Goal: Task Accomplishment & Management: Complete application form

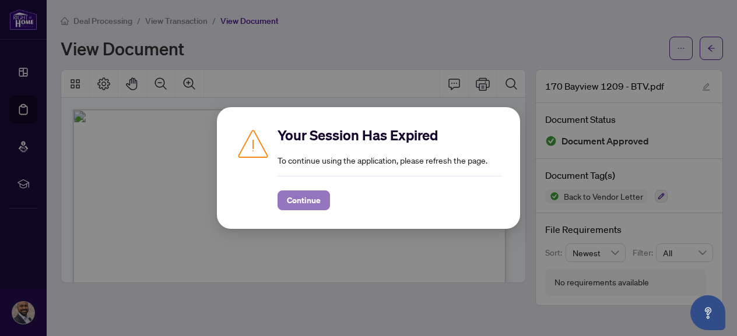
click at [314, 201] on span "Continue" at bounding box center [304, 200] width 34 height 19
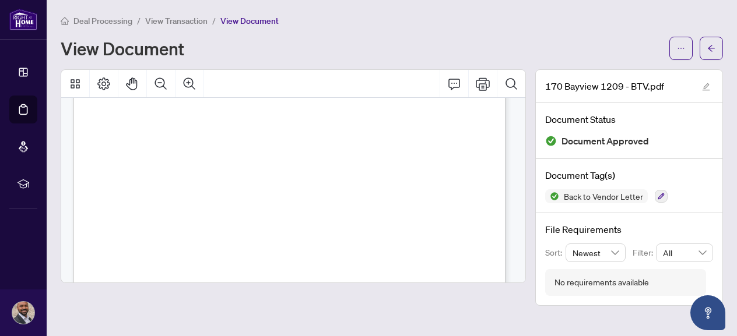
scroll to position [194, 0]
click at [124, 24] on span "Deal Processing" at bounding box center [102, 21] width 59 height 10
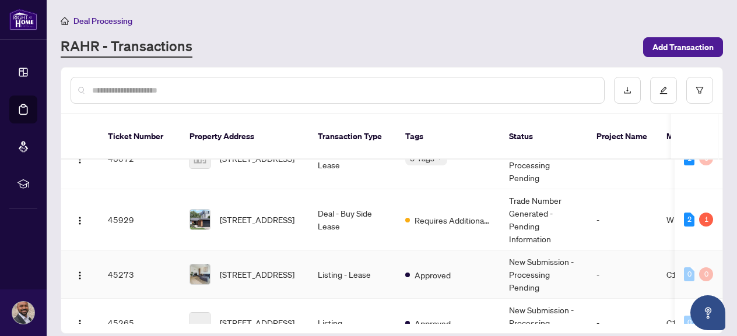
scroll to position [194, 0]
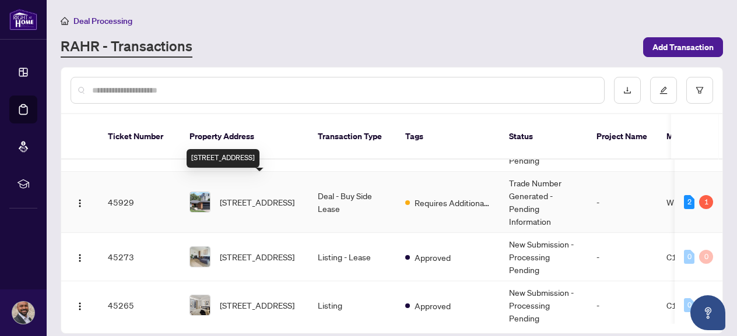
click at [266, 196] on span "41 Canterbury Cres, Toronto, Ontario M9A 5A4, Canada" at bounding box center [257, 202] width 75 height 13
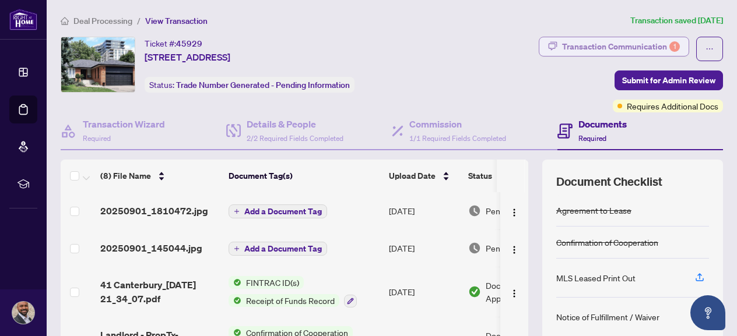
click at [648, 48] on div "Transaction Communication 1" at bounding box center [621, 46] width 118 height 19
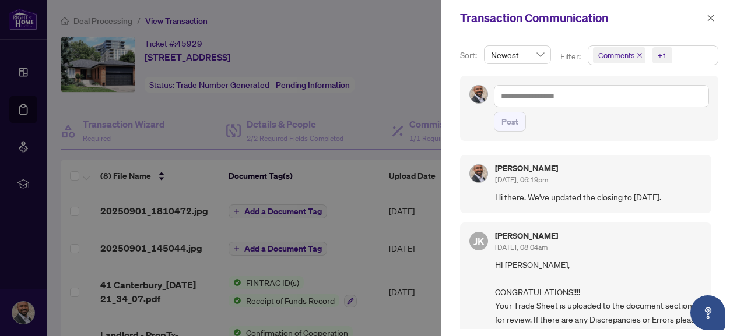
click at [421, 79] on div at bounding box center [368, 168] width 737 height 336
click at [711, 23] on span "button" at bounding box center [711, 18] width 8 height 19
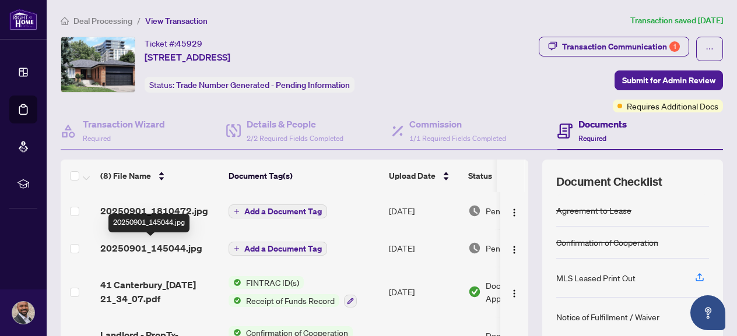
click at [162, 245] on span "20250901_145044.jpg" at bounding box center [151, 248] width 102 height 14
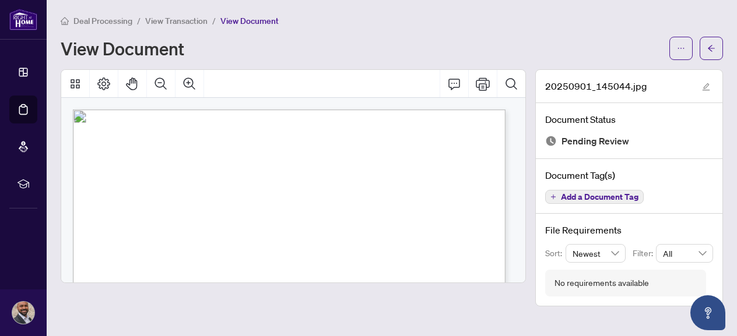
click at [166, 19] on span "View Transaction" at bounding box center [176, 21] width 62 height 10
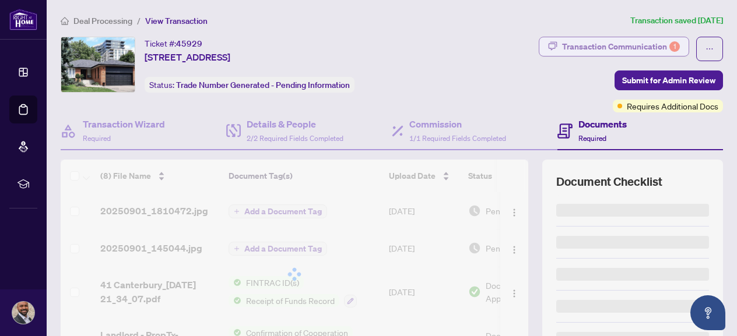
click at [618, 47] on div "Transaction Communication 1" at bounding box center [621, 46] width 118 height 19
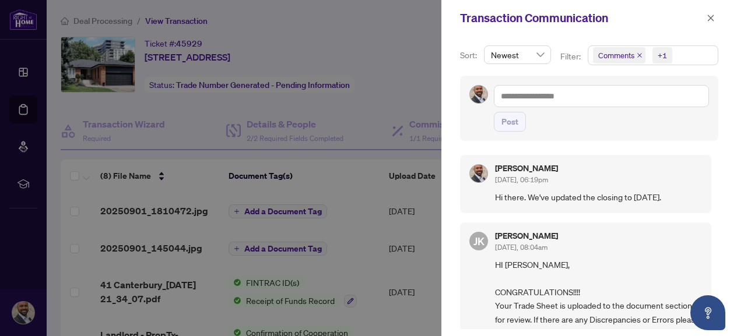
click at [375, 54] on div at bounding box center [368, 168] width 737 height 336
click at [708, 19] on icon "close" at bounding box center [711, 18] width 8 height 8
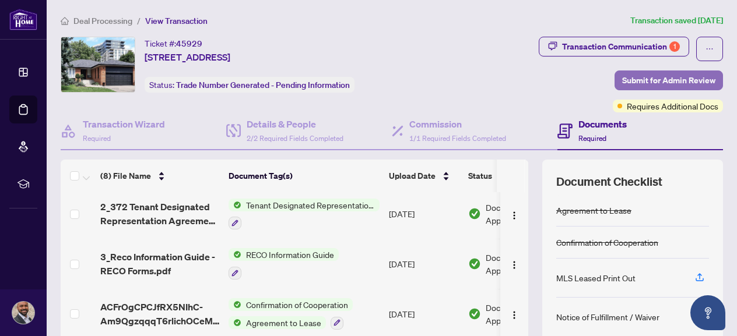
click at [663, 79] on span "Submit for Admin Review" at bounding box center [668, 80] width 93 height 19
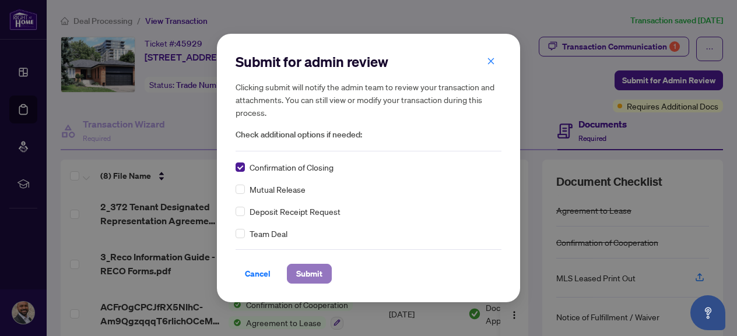
click at [301, 272] on span "Submit" at bounding box center [309, 274] width 26 height 19
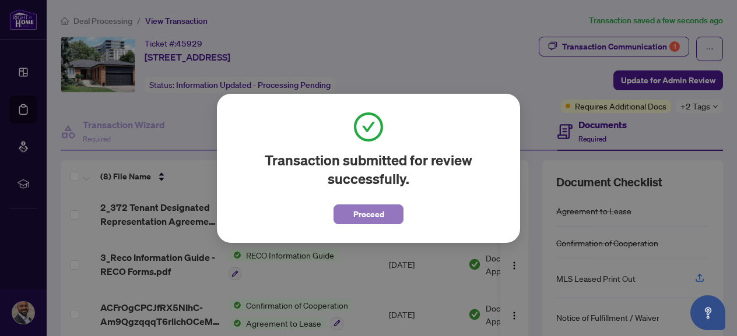
click at [363, 213] on span "Proceed" at bounding box center [368, 214] width 31 height 19
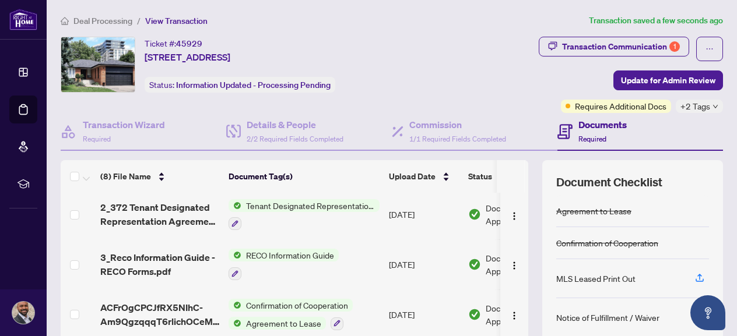
click at [118, 23] on span "Deal Processing" at bounding box center [102, 21] width 59 height 10
